Goal: Task Accomplishment & Management: Manage account settings

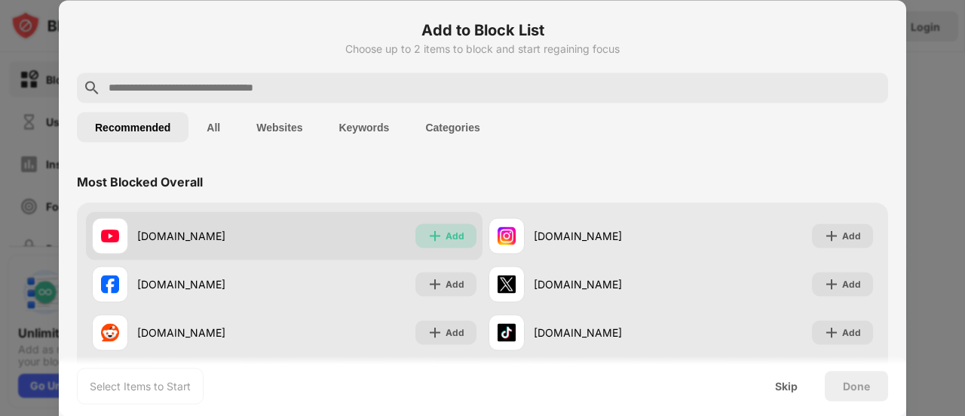
click at [459, 227] on div "Add" at bounding box center [446, 235] width 61 height 24
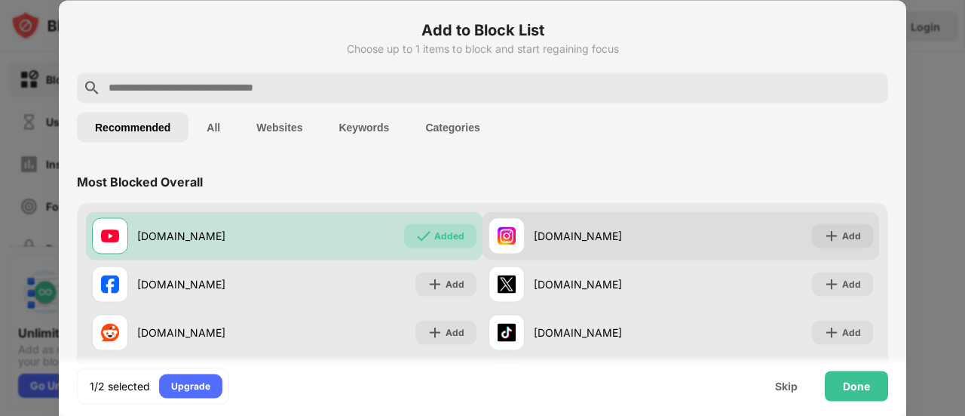
scroll to position [151, 0]
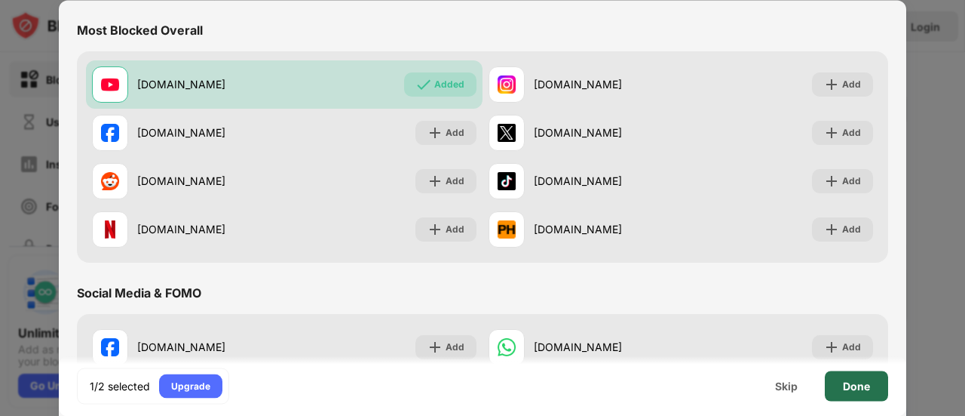
click at [870, 394] on div "Done" at bounding box center [856, 385] width 63 height 30
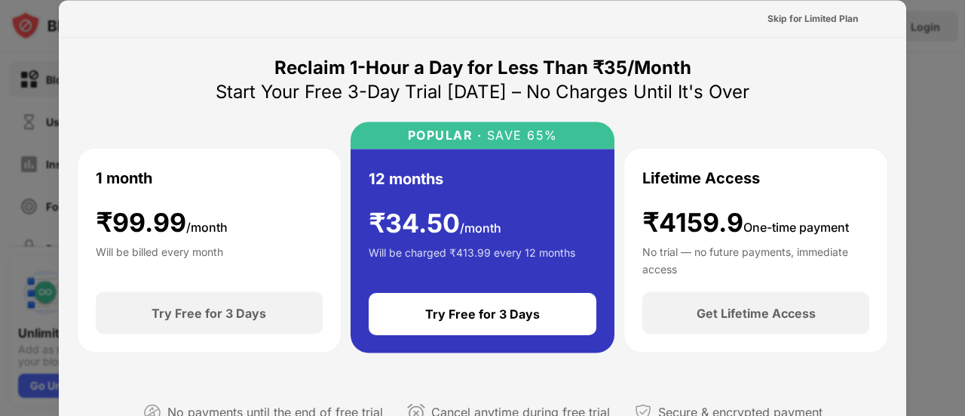
drag, startPoint x: 845, startPoint y: 26, endPoint x: 832, endPoint y: 62, distance: 38.4
click at [825, 26] on div "Skip for Limited Plan" at bounding box center [813, 18] width 115 height 24
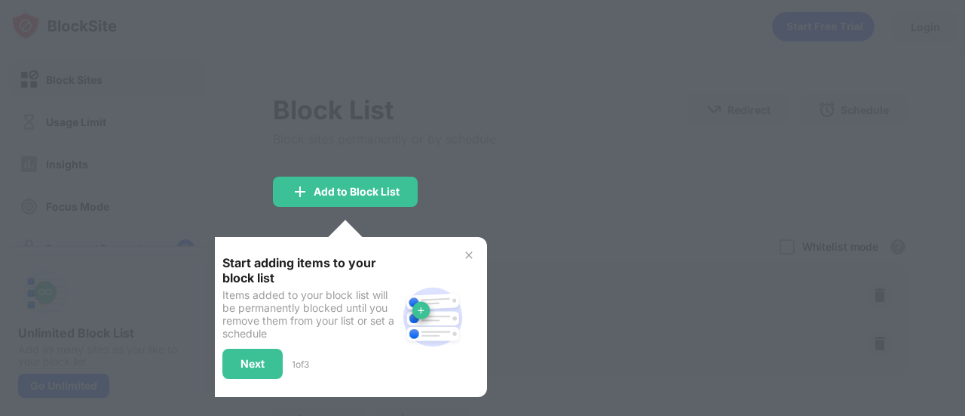
click at [471, 257] on img at bounding box center [469, 255] width 12 height 12
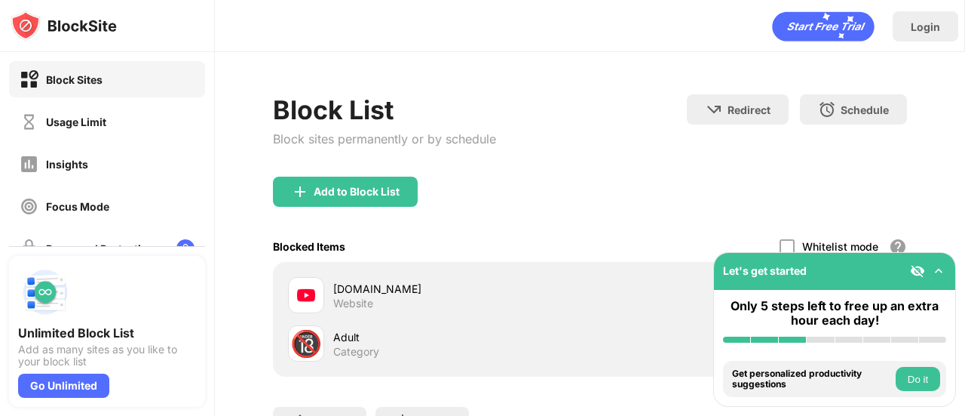
click at [933, 267] on img at bounding box center [938, 270] width 15 height 15
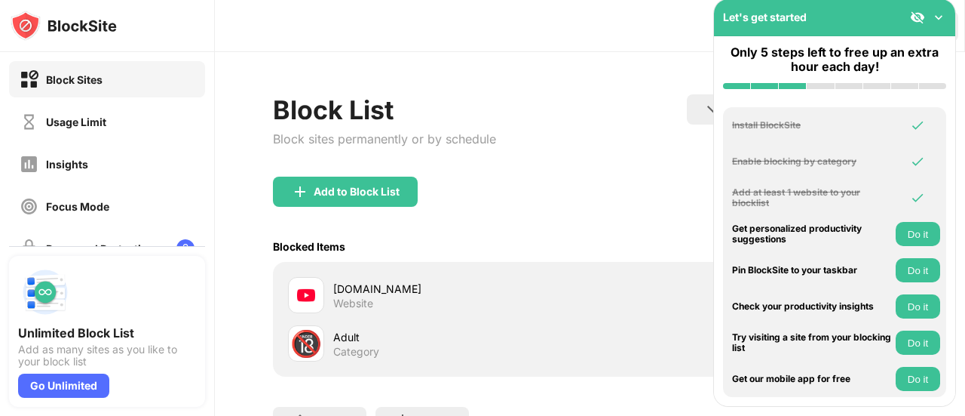
click at [937, 20] on img at bounding box center [938, 17] width 15 height 15
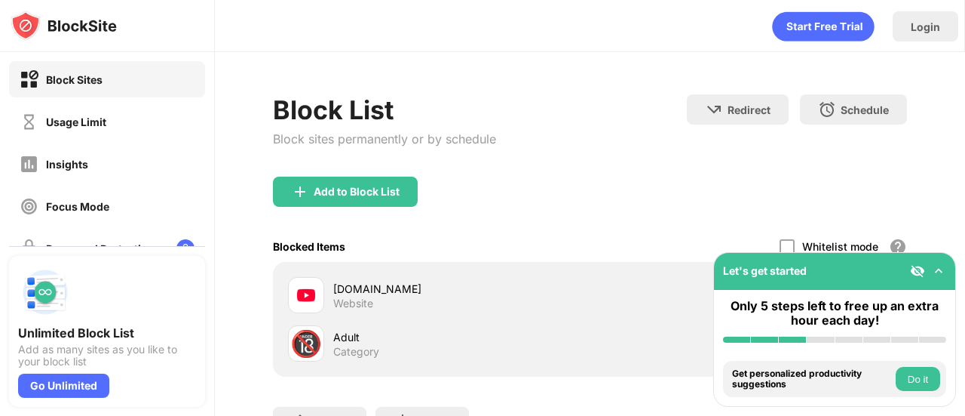
click at [710, 185] on div "Add to Block List" at bounding box center [590, 203] width 634 height 54
click at [928, 376] on button "Do it" at bounding box center [918, 379] width 44 height 24
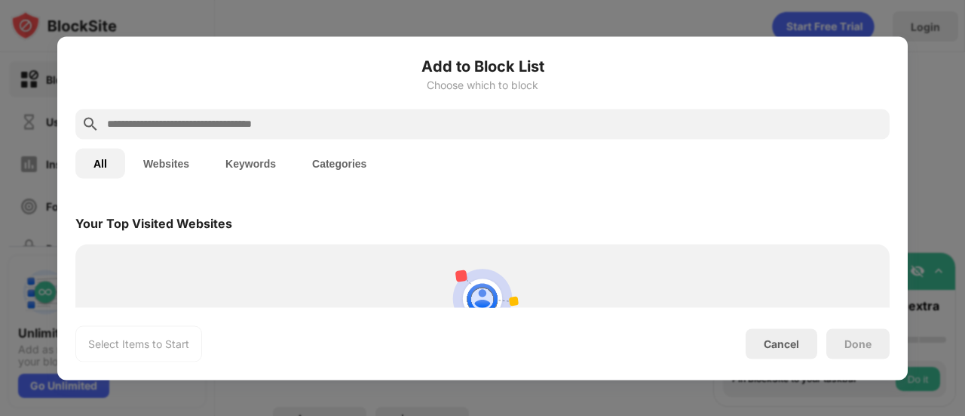
scroll to position [525, 0]
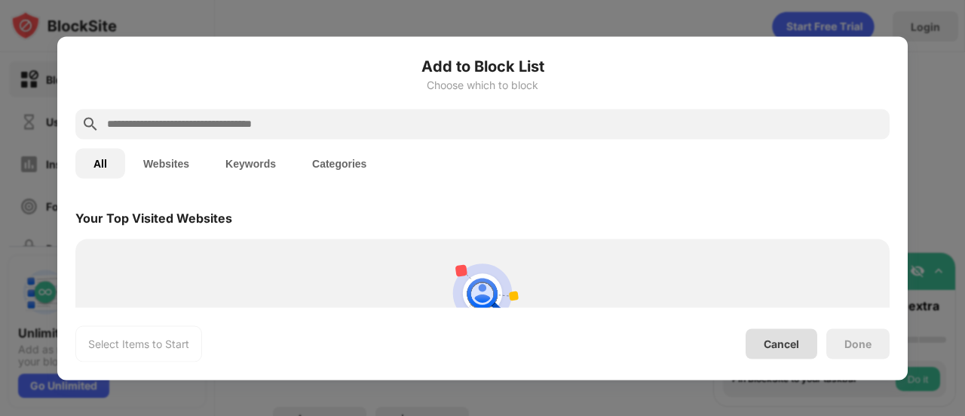
click at [751, 345] on div "Cancel" at bounding box center [782, 343] width 72 height 30
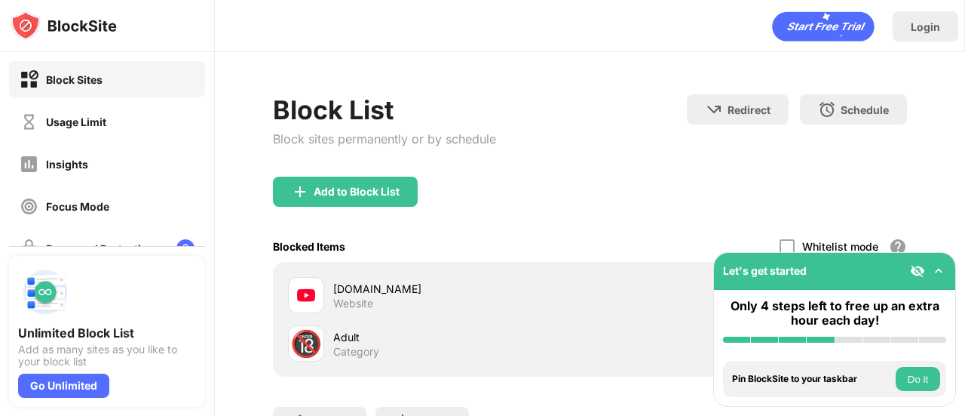
click at [936, 271] on img at bounding box center [938, 270] width 15 height 15
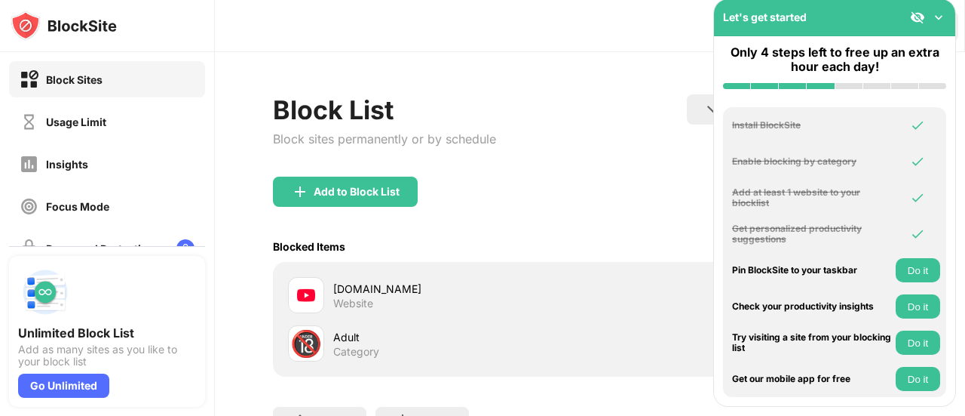
click at [938, 20] on img at bounding box center [938, 17] width 15 height 15
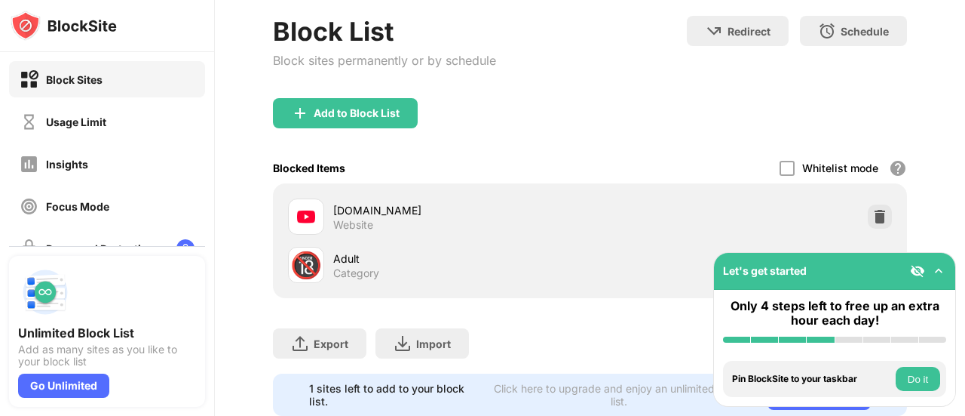
scroll to position [131, 0]
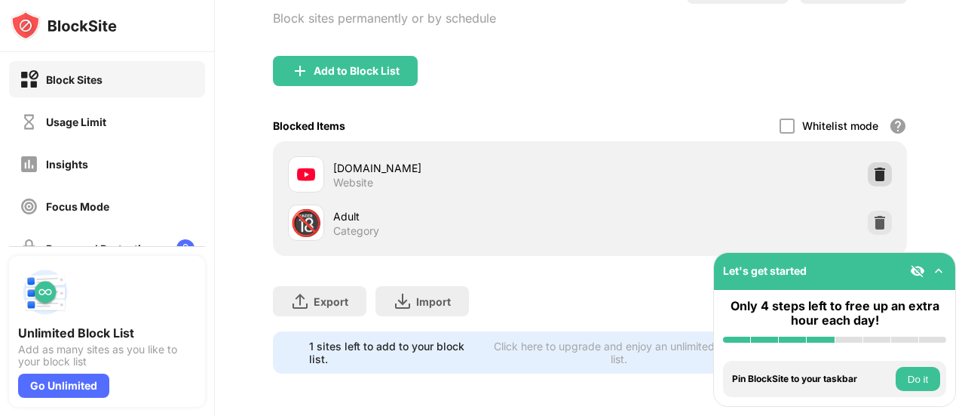
click at [873, 167] on img at bounding box center [880, 174] width 15 height 15
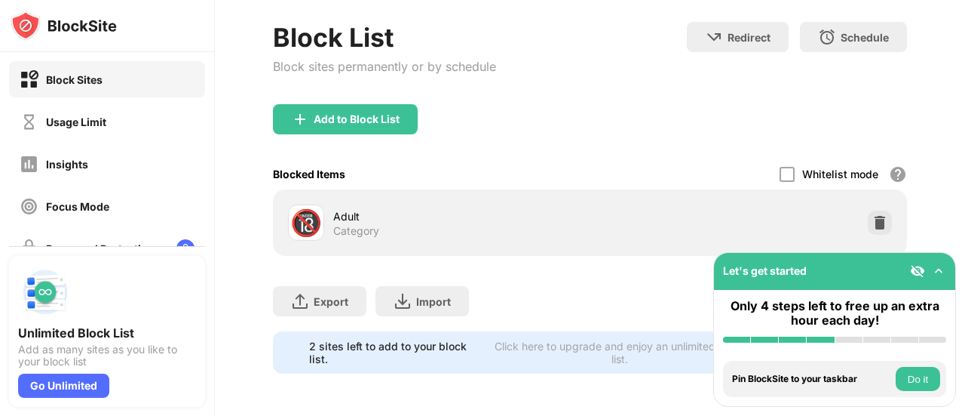
scroll to position [0, 0]
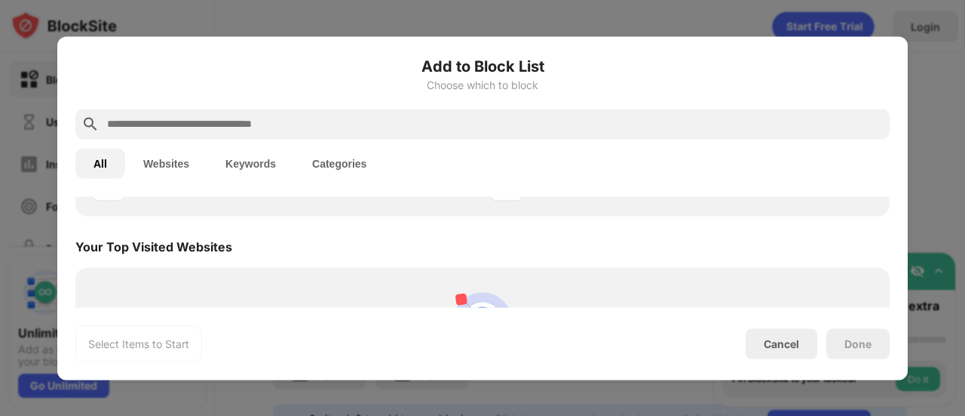
scroll to position [525, 0]
